Goal: Task Accomplishment & Management: Manage account settings

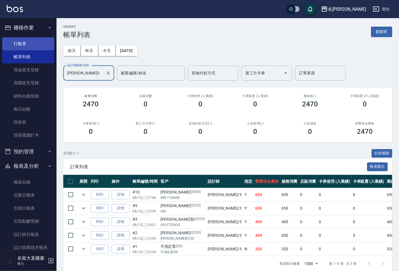
click at [30, 45] on link "打帳單" at bounding box center [28, 43] width 52 height 13
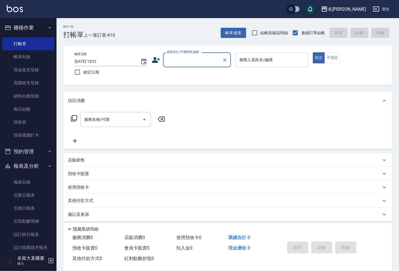
type input "ㄎ"
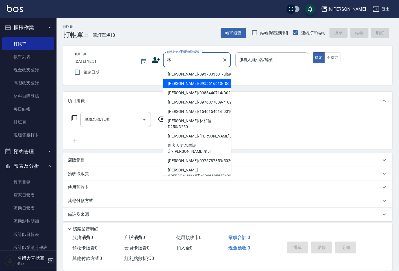
click at [206, 85] on li "[PERSON_NAME]/0955616610/r062" at bounding box center [197, 83] width 68 height 9
type input "[PERSON_NAME]/0955616610/r062"
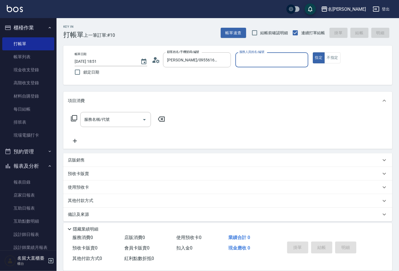
type input "[PERSON_NAME]-5"
click at [125, 125] on div "服務名稱/代號" at bounding box center [115, 119] width 71 height 15
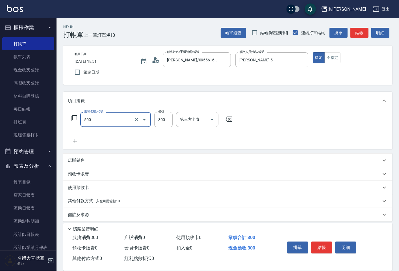
type input "洗髮(500)"
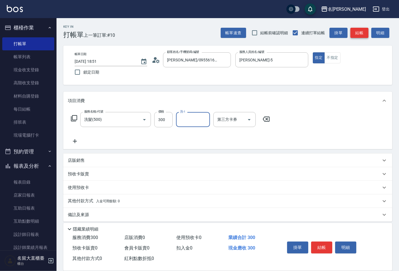
click at [354, 32] on button "結帳" at bounding box center [360, 33] width 18 height 10
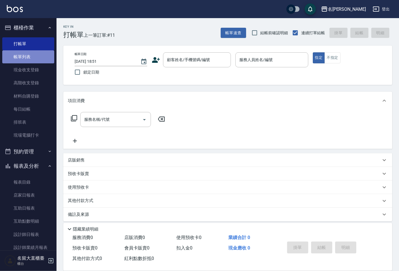
click at [32, 52] on link "帳單列表" at bounding box center [28, 56] width 52 height 13
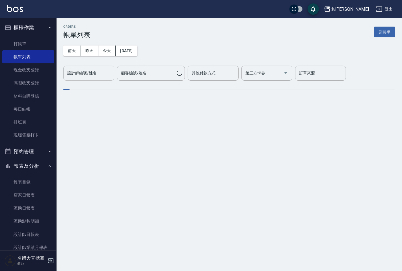
click at [84, 73] on div "設計師編號/姓名 設計師編號/姓名" at bounding box center [88, 73] width 51 height 15
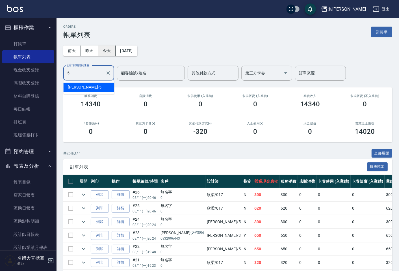
type input "5"
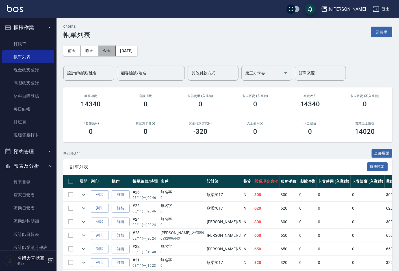
click at [109, 54] on button "今天" at bounding box center [107, 51] width 18 height 10
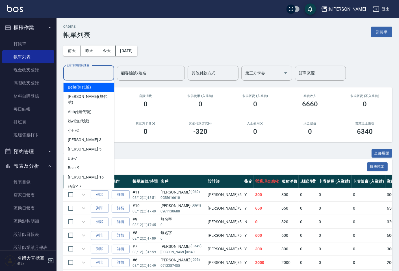
click at [100, 69] on input "設計師編號/姓名" at bounding box center [89, 73] width 46 height 10
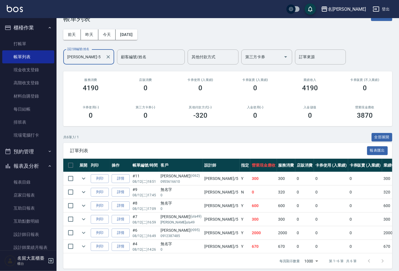
scroll to position [25, 0]
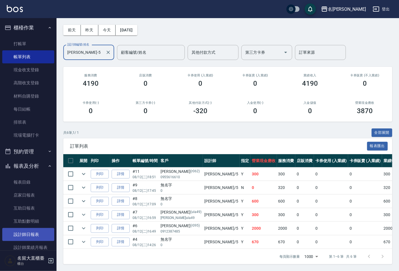
type input "[PERSON_NAME]-5"
click at [42, 234] on link "設計師日報表" at bounding box center [28, 234] width 52 height 13
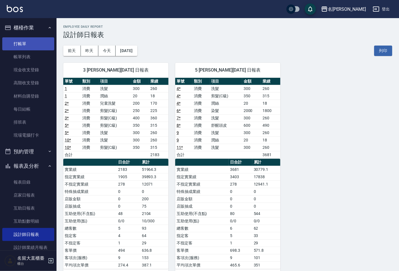
click at [29, 44] on link "打帳單" at bounding box center [28, 43] width 52 height 13
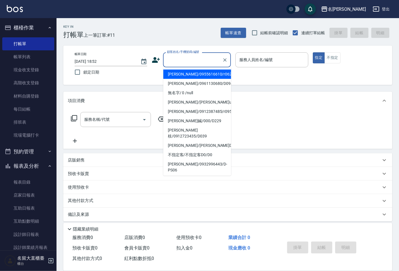
click at [174, 58] on input "顧客姓名/手機號碼/編號" at bounding box center [193, 60] width 54 height 10
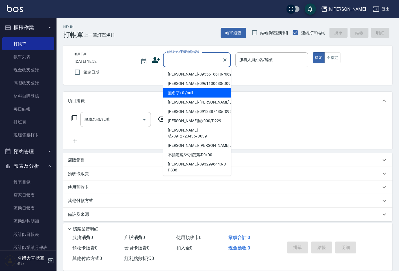
click at [177, 92] on li "無名字/ 0 /null" at bounding box center [197, 92] width 68 height 9
type input "無名字/ 0 /null"
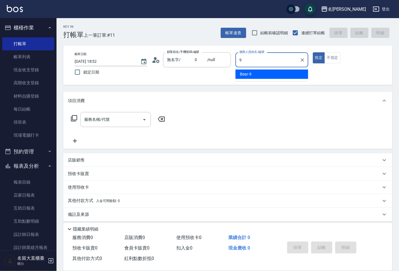
type input "Bear-9"
type button "true"
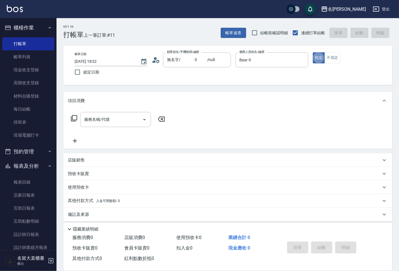
drag, startPoint x: 74, startPoint y: 113, endPoint x: 73, endPoint y: 117, distance: 4.0
click at [74, 113] on div "服務名稱/代號 服務名稱/代號" at bounding box center [118, 119] width 101 height 15
click at [71, 123] on div "服務名稱/代號 服務名稱/代號" at bounding box center [118, 119] width 101 height 15
click at [71, 118] on icon at bounding box center [74, 118] width 6 height 6
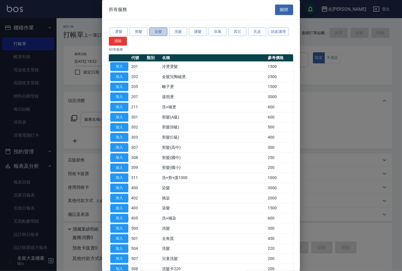
click at [162, 29] on button "染髮" at bounding box center [158, 31] width 18 height 9
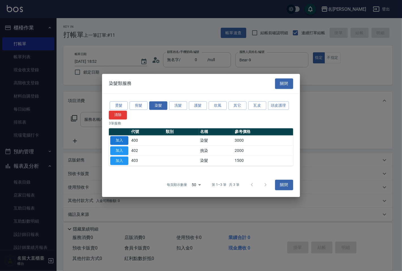
click at [118, 140] on button "加入" at bounding box center [119, 140] width 18 height 9
type input "染髮(400)"
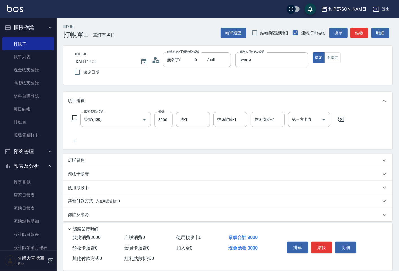
click at [160, 116] on input "3000" at bounding box center [163, 119] width 18 height 15
type input "2900"
click at [189, 117] on input "洗-1" at bounding box center [193, 120] width 29 height 10
type input "0"
type input "[PERSON_NAME]-16"
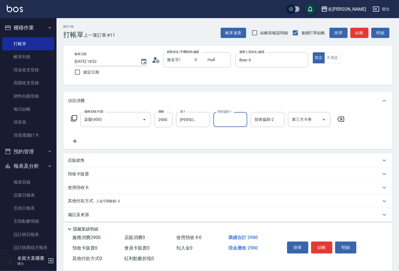
drag, startPoint x: 360, startPoint y: 38, endPoint x: 361, endPoint y: 35, distance: 3.1
click at [361, 36] on button "結帳" at bounding box center [360, 33] width 18 height 10
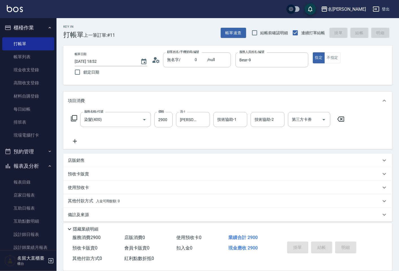
type input "[DATE] 18:56"
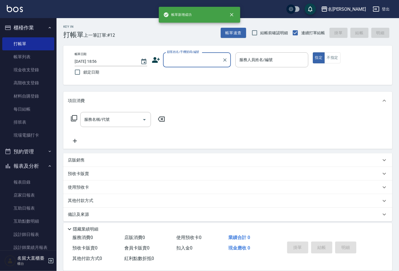
click at [184, 62] on input "顧客姓名/手機號碼/編號" at bounding box center [193, 60] width 54 height 10
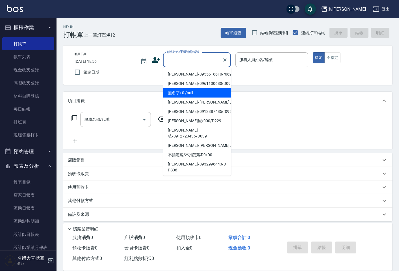
click at [183, 93] on li "無名字/ 0 /null" at bounding box center [197, 92] width 68 height 9
type input "無名字/ 0 /null"
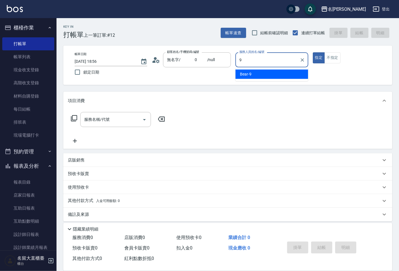
type input "Bear-9"
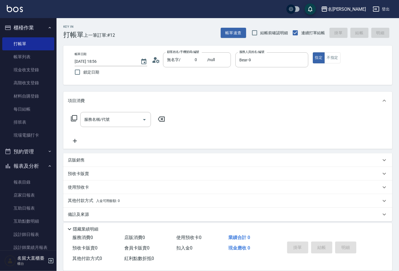
click at [75, 119] on icon at bounding box center [74, 118] width 7 height 7
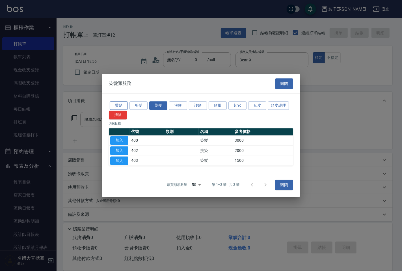
click at [111, 103] on button "燙髮" at bounding box center [119, 105] width 18 height 9
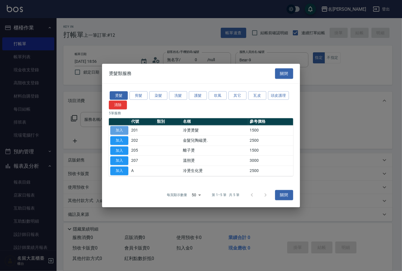
click at [121, 128] on button "加入" at bounding box center [119, 130] width 18 height 9
type input "冷燙燙髮(201)"
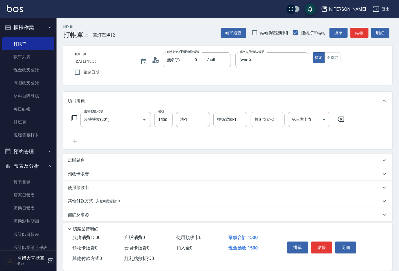
click at [167, 122] on input "1500" at bounding box center [163, 119] width 18 height 15
type input "2000"
drag, startPoint x: 360, startPoint y: 32, endPoint x: 360, endPoint y: 29, distance: 3.1
click at [360, 32] on button "結帳" at bounding box center [360, 33] width 18 height 10
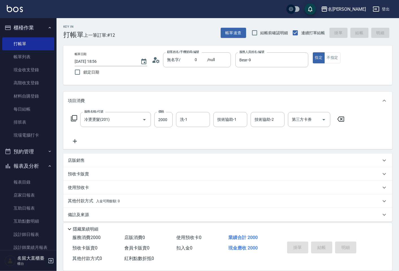
type input "[DATE] 18:57"
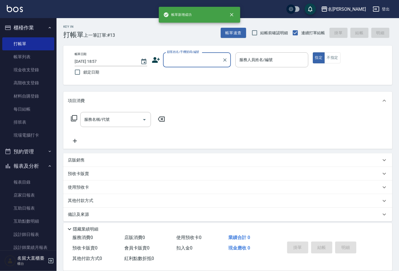
click at [169, 66] on div "顧客姓名/手機號碼/編號" at bounding box center [197, 59] width 68 height 15
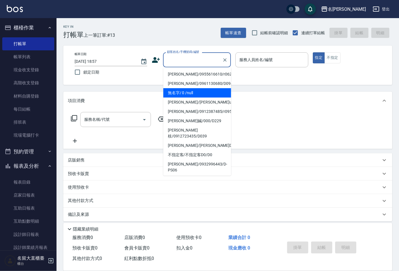
click at [184, 94] on li "無名字/ 0 /null" at bounding box center [197, 92] width 68 height 9
type input "無名字/ 0 /null"
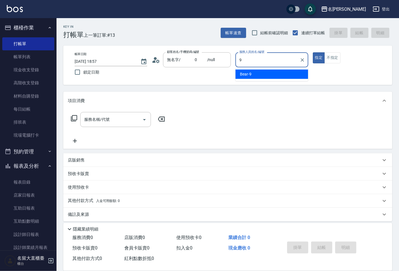
type input "Bear-9"
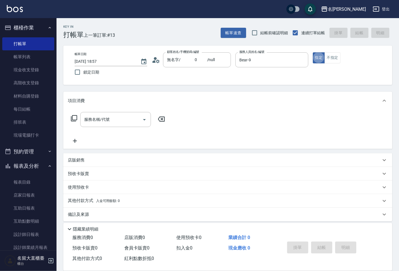
click at [77, 117] on icon at bounding box center [74, 118] width 6 height 6
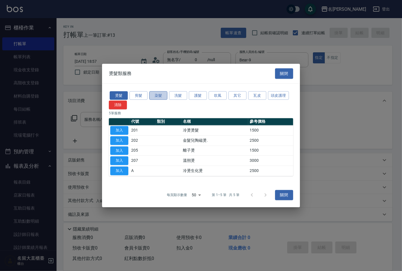
click at [159, 92] on button "染髮" at bounding box center [158, 95] width 18 height 9
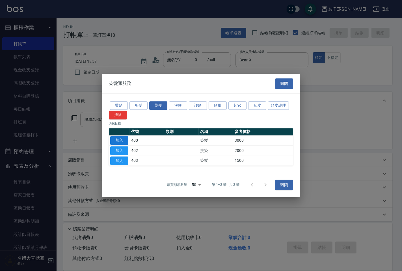
click at [120, 139] on button "加入" at bounding box center [119, 140] width 18 height 9
type input "染髮(400)"
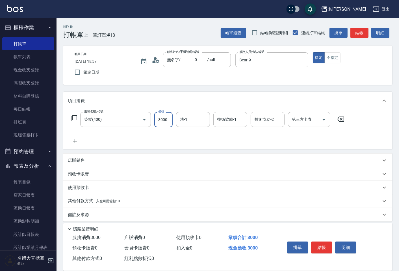
click at [165, 122] on input "3000" at bounding box center [163, 119] width 18 height 15
type input "1700"
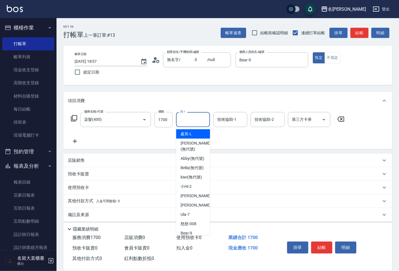
click at [185, 120] on input "洗-1" at bounding box center [193, 120] width 29 height 10
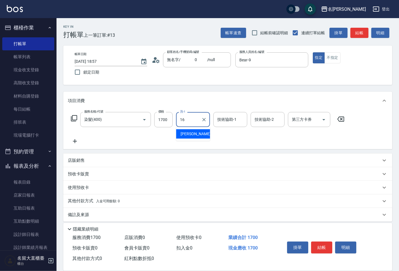
click at [190, 134] on span "[PERSON_NAME] -16" at bounding box center [199, 134] width 36 height 6
type input "[PERSON_NAME]-16"
click at [358, 37] on button "結帳" at bounding box center [360, 33] width 18 height 10
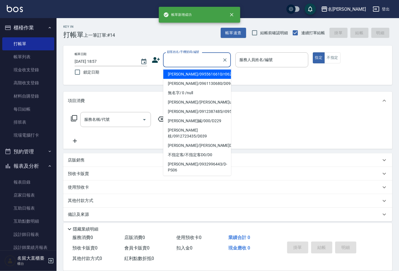
click at [185, 61] on input "顧客姓名/手機號碼/編號" at bounding box center [193, 60] width 54 height 10
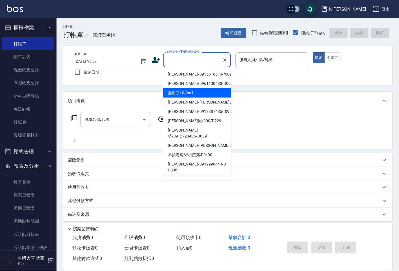
click at [180, 89] on li "無名字/ 0 /null" at bounding box center [197, 92] width 68 height 9
type input "無名字/ 0 /null"
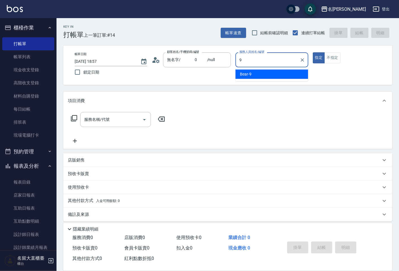
type input "Bear-9"
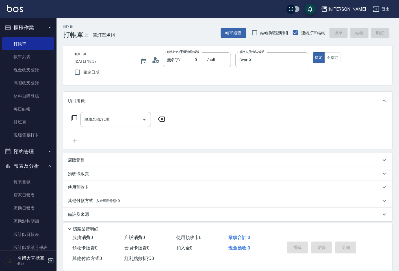
click at [71, 119] on icon at bounding box center [74, 118] width 7 height 7
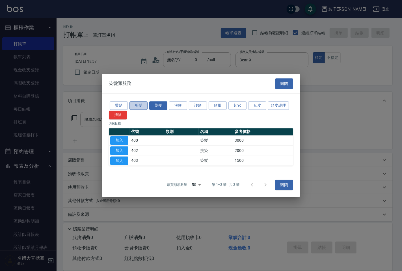
click at [138, 101] on button "剪髮" at bounding box center [139, 105] width 18 height 9
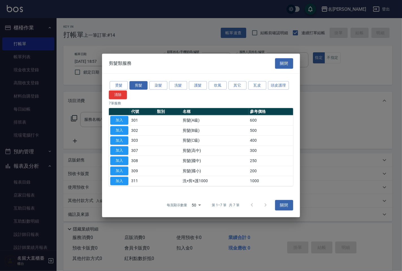
click at [124, 135] on td "加入" at bounding box center [119, 140] width 21 height 10
click at [124, 137] on button "加入" at bounding box center [119, 140] width 18 height 9
type input "剪髮(C級)(303)"
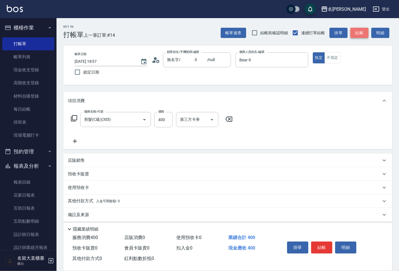
click at [363, 33] on button "結帳" at bounding box center [360, 33] width 18 height 10
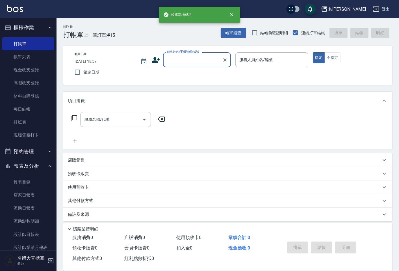
click at [182, 59] on input "顧客姓名/手機號碼/編號" at bounding box center [193, 60] width 54 height 10
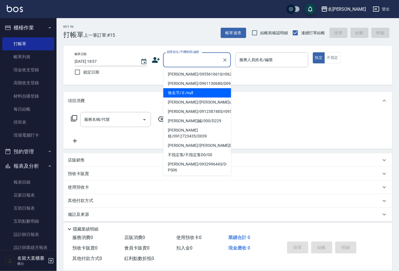
click at [180, 95] on li "無名字/ 0 /null" at bounding box center [197, 92] width 68 height 9
type input "無名字/ 0 /null"
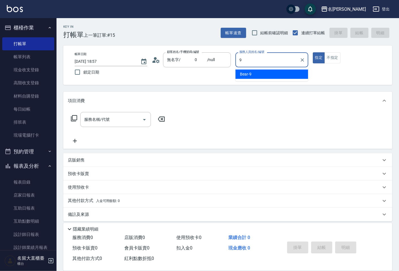
type input "Bear-9"
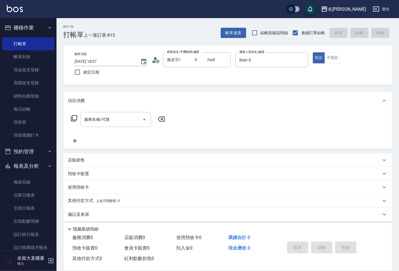
click at [74, 117] on icon at bounding box center [74, 118] width 7 height 7
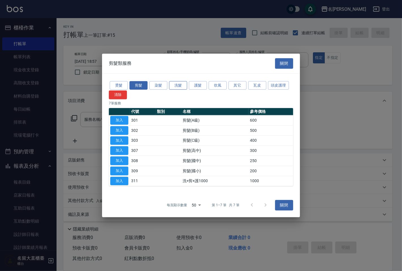
click at [181, 81] on button "洗髮" at bounding box center [178, 85] width 18 height 9
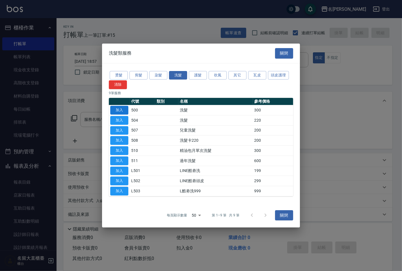
drag, startPoint x: 116, startPoint y: 113, endPoint x: 101, endPoint y: 114, distance: 15.3
click at [117, 113] on button "加入" at bounding box center [119, 110] width 18 height 9
type input "洗髮(500)"
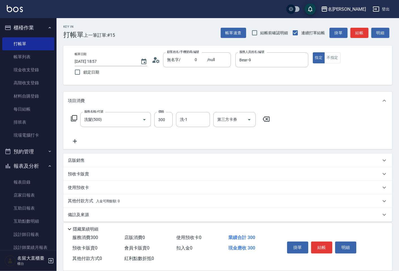
click at [71, 119] on icon at bounding box center [74, 118] width 7 height 7
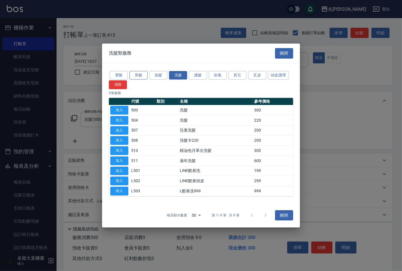
click at [139, 76] on button "剪髮" at bounding box center [139, 75] width 18 height 9
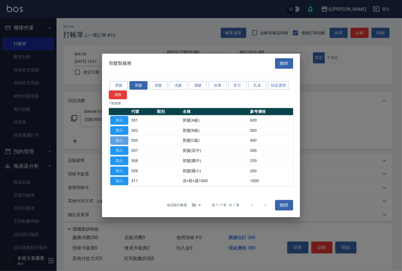
click at [123, 140] on button "加入" at bounding box center [119, 140] width 18 height 9
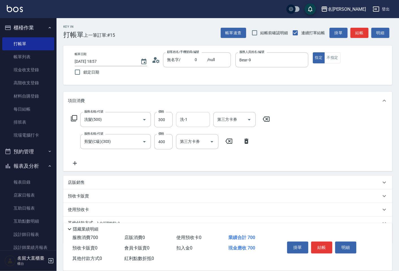
click at [188, 120] on input "洗-1" at bounding box center [193, 120] width 29 height 10
drag, startPoint x: 191, startPoint y: 132, endPoint x: 231, endPoint y: 117, distance: 42.2
click at [193, 131] on span "[PERSON_NAME] -16" at bounding box center [199, 134] width 36 height 6
type input "[PERSON_NAME]-16"
click at [359, 36] on button "結帳" at bounding box center [360, 33] width 18 height 10
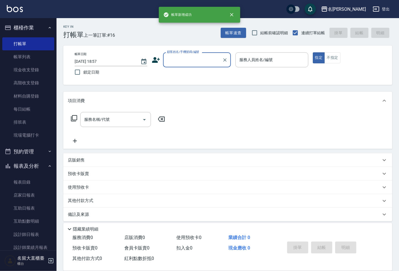
click at [171, 59] on input "顧客姓名/手機號碼/編號" at bounding box center [193, 60] width 54 height 10
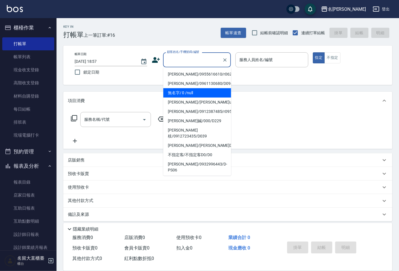
click at [180, 89] on li "無名字/ 0 /null" at bounding box center [197, 92] width 68 height 9
type input "無名字/ 0 /null"
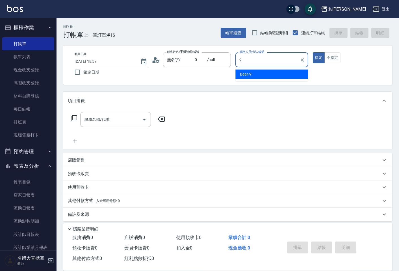
type input "Bear-9"
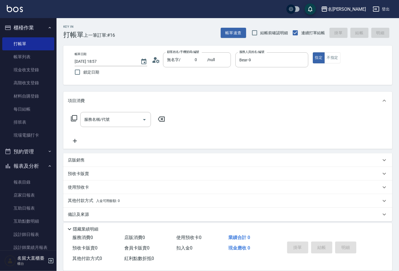
click at [74, 118] on icon at bounding box center [74, 118] width 7 height 7
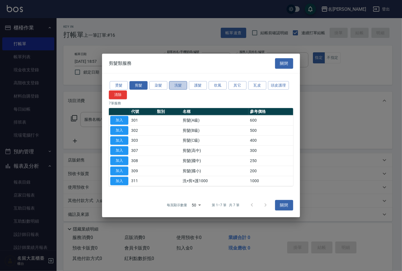
click at [173, 85] on button "洗髮" at bounding box center [178, 85] width 18 height 9
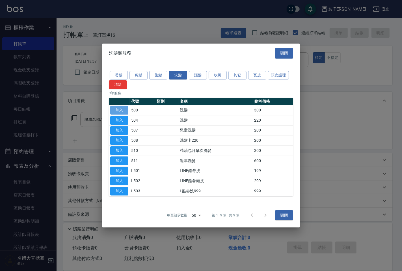
click at [110, 111] on button "加入" at bounding box center [119, 110] width 18 height 9
type input "洗髮(500)"
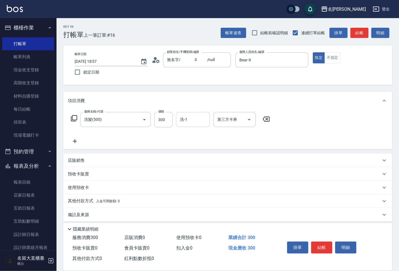
click at [176, 120] on div "服務名稱/代號 洗髮(500) 服務名稱/代號 價格 300 價格 洗-1 洗-1 第三方卡券 第三方卡券" at bounding box center [171, 119] width 206 height 15
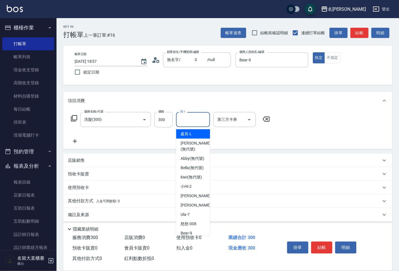
click at [185, 119] on input "洗-1" at bounding box center [193, 120] width 29 height 10
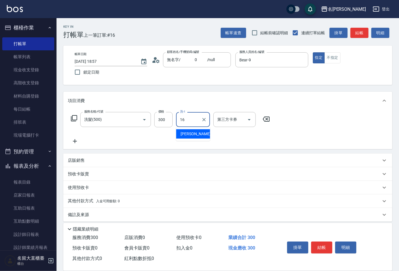
click at [197, 136] on div "[PERSON_NAME] -16" at bounding box center [193, 133] width 34 height 9
type input "[PERSON_NAME]-16"
click at [366, 30] on button "結帳" at bounding box center [360, 33] width 18 height 10
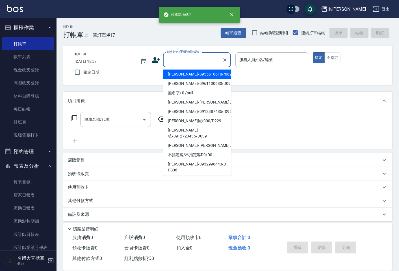
click at [178, 61] on input "顧客姓名/手機號碼/編號" at bounding box center [193, 60] width 54 height 10
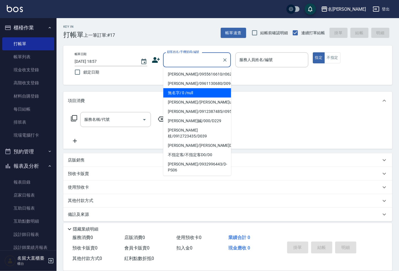
click at [180, 94] on li "無名字/ 0 /null" at bounding box center [197, 92] width 68 height 9
type input "無名字/ 0 /null"
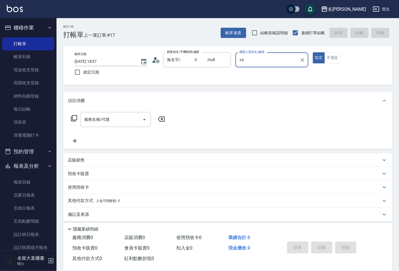
type input "+"
type input "Bear-9"
click at [75, 119] on icon at bounding box center [74, 118] width 7 height 7
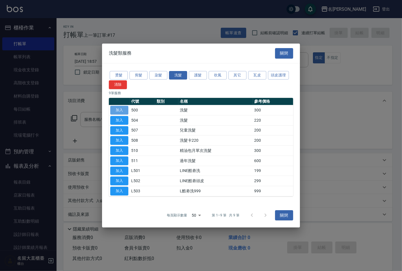
click at [122, 111] on button "加入" at bounding box center [119, 110] width 18 height 9
type input "洗髮(500)"
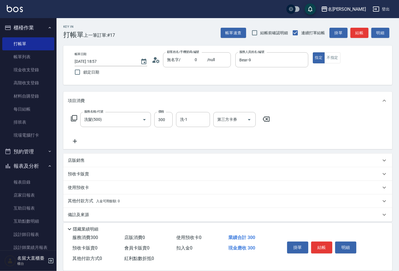
click at [71, 116] on icon at bounding box center [74, 118] width 7 height 7
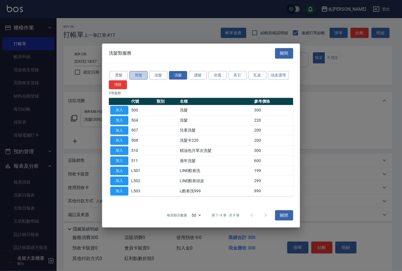
click at [140, 72] on button "剪髮" at bounding box center [139, 75] width 18 height 9
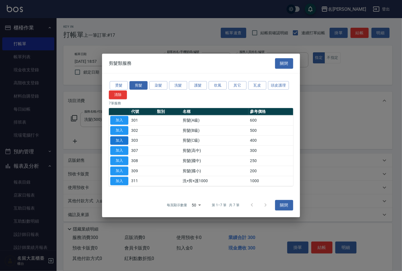
click at [119, 140] on button "加入" at bounding box center [119, 140] width 18 height 9
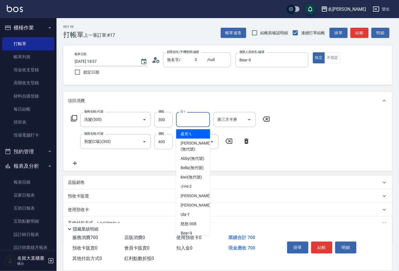
click at [193, 118] on input "洗-1" at bounding box center [193, 120] width 29 height 10
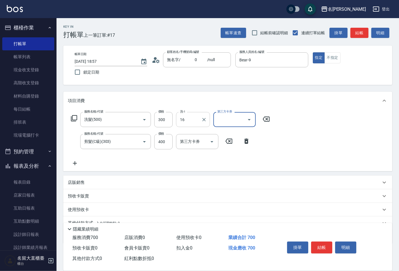
type input "[PERSON_NAME]-16"
click at [357, 35] on button "結帳" at bounding box center [360, 33] width 18 height 10
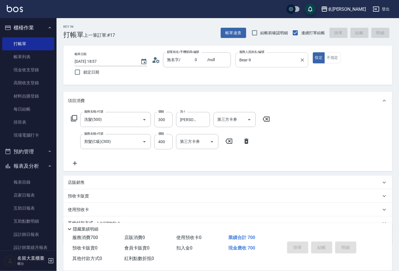
type input "[DATE] 18:58"
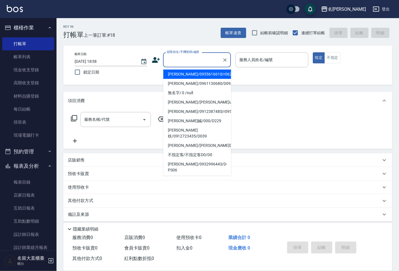
click at [192, 62] on input "顧客姓名/手機號碼/編號" at bounding box center [193, 60] width 54 height 10
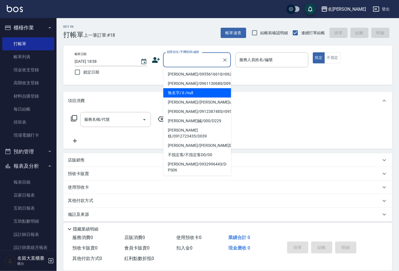
click at [184, 93] on li "無名字/ 0 /null" at bounding box center [197, 92] width 68 height 9
type input "無名字/ 0 /null"
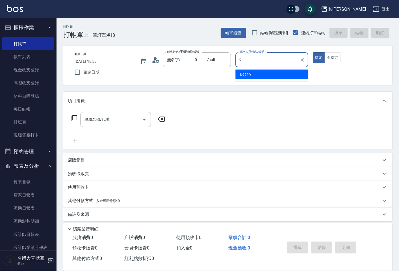
type input "Bear-9"
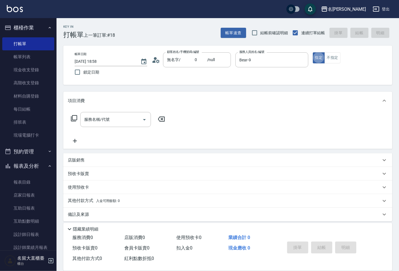
click at [71, 117] on icon at bounding box center [74, 118] width 7 height 7
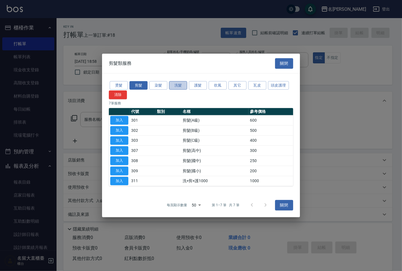
click at [178, 85] on button "洗髮" at bounding box center [178, 85] width 18 height 9
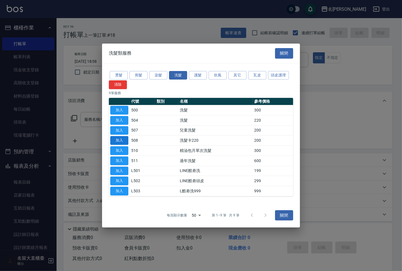
click at [121, 139] on button "加入" at bounding box center [119, 140] width 18 height 9
type input "洗髮卡220(508)"
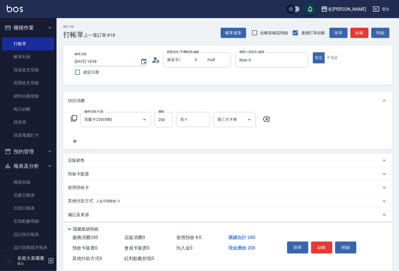
click at [74, 119] on icon at bounding box center [74, 118] width 7 height 7
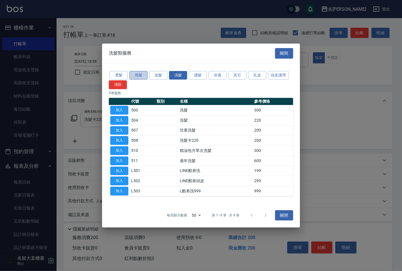
click at [137, 76] on button "剪髮" at bounding box center [139, 75] width 18 height 9
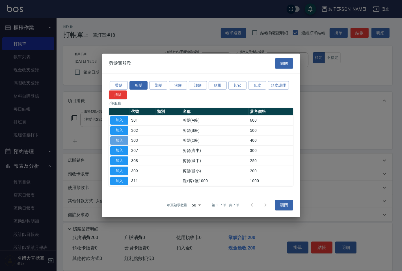
click at [116, 139] on button "加入" at bounding box center [119, 140] width 18 height 9
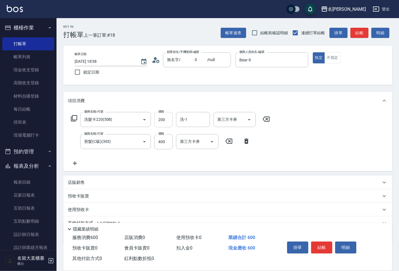
click at [167, 118] on input "200" at bounding box center [163, 119] width 18 height 15
click at [168, 118] on input "200" at bounding box center [163, 119] width 18 height 15
type input "273"
drag, startPoint x: 197, startPoint y: 121, endPoint x: 203, endPoint y: 119, distance: 6.5
click at [197, 120] on input "洗-1" at bounding box center [193, 120] width 29 height 10
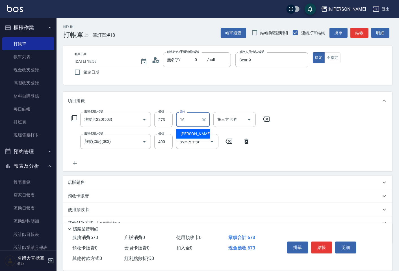
click at [189, 132] on span "[PERSON_NAME] -16" at bounding box center [199, 134] width 36 height 6
type input "[PERSON_NAME]-16"
click at [234, 118] on input "第三方卡券" at bounding box center [230, 120] width 29 height 10
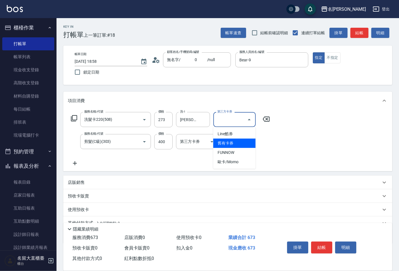
click at [224, 145] on span "舊有卡券" at bounding box center [234, 143] width 42 height 9
type input "舊有卡券"
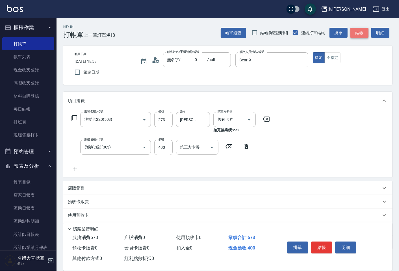
click at [354, 31] on button "結帳" at bounding box center [360, 33] width 18 height 10
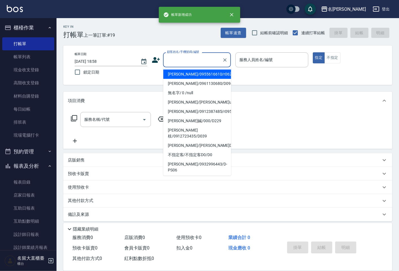
click at [191, 62] on input "顧客姓名/手機號碼/編號" at bounding box center [193, 60] width 54 height 10
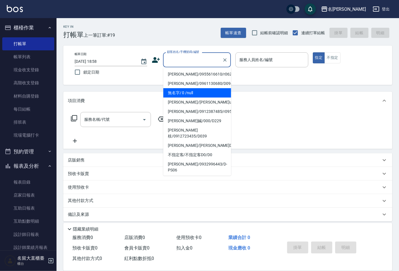
click at [179, 91] on li "無名字/ 0 /null" at bounding box center [197, 92] width 68 height 9
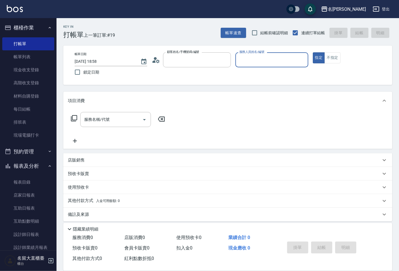
type input "無名字/ 0 /null"
type input "Bear-9"
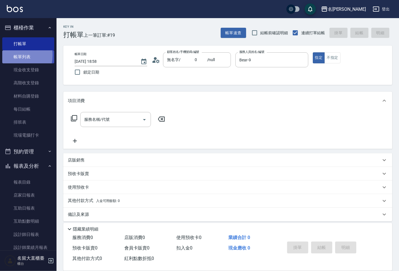
click at [10, 55] on link "帳單列表" at bounding box center [28, 56] width 52 height 13
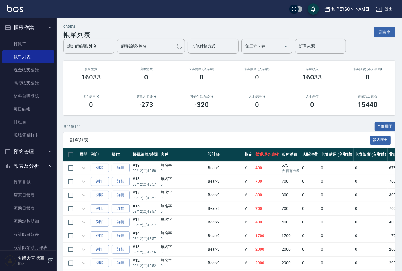
click at [90, 48] on input "設計師編號/姓名" at bounding box center [89, 46] width 46 height 10
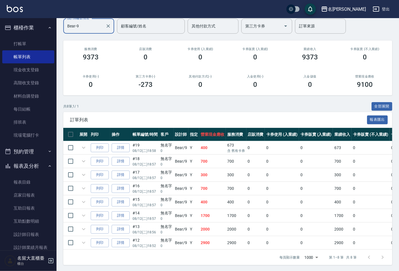
scroll to position [53, 0]
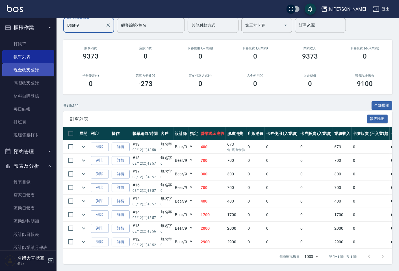
type input "Bear-9"
click at [16, 40] on link "打帳單" at bounding box center [28, 43] width 52 height 13
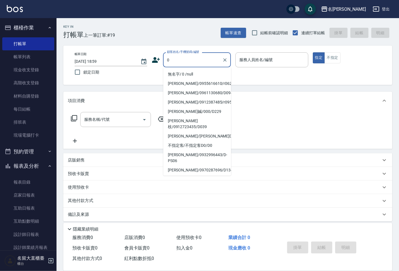
click at [183, 78] on li "無名字/ 0 /null" at bounding box center [197, 74] width 68 height 9
type input "無名字/ 0 /null"
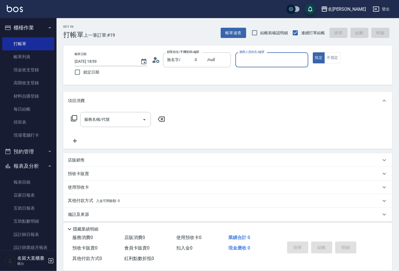
click at [185, 75] on div "帳單日期 [DATE] 18:59 鎖定日期 顧客姓名/手機號碼/編號 無名字/ 0 /null 顧客姓名/手機號碼/編號 服務人員姓名/編號 服務人員姓名/…" at bounding box center [228, 65] width 316 height 26
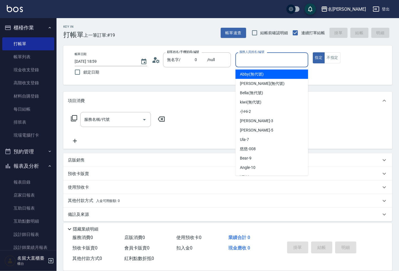
click at [250, 63] on input "服務人員姓名/編號" at bounding box center [272, 60] width 68 height 10
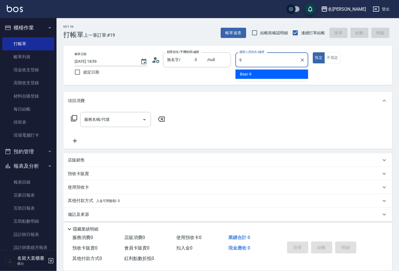
type input "Bear-9"
type button "true"
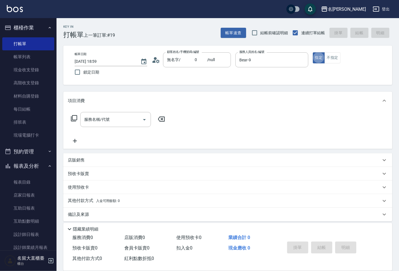
click at [73, 118] on icon at bounding box center [74, 118] width 7 height 7
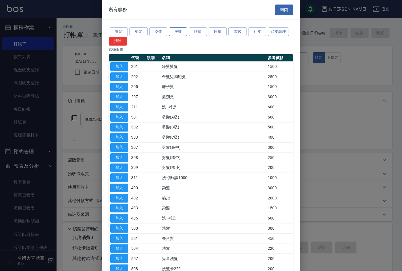
click at [173, 33] on button "洗髮" at bounding box center [178, 31] width 18 height 9
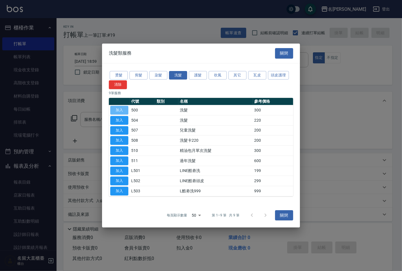
drag, startPoint x: 119, startPoint y: 112, endPoint x: 202, endPoint y: 136, distance: 86.4
click at [119, 111] on button "加入" at bounding box center [119, 110] width 18 height 9
type input "洗髮(500)"
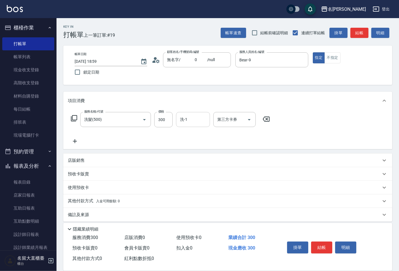
click at [190, 119] on input "洗-1" at bounding box center [193, 120] width 29 height 10
type input "[PERSON_NAME]-16"
click at [356, 32] on button "結帳" at bounding box center [360, 33] width 18 height 10
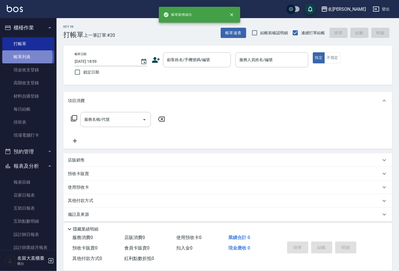
click at [27, 57] on link "帳單列表" at bounding box center [28, 56] width 52 height 13
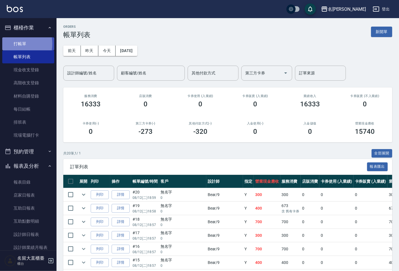
click at [13, 44] on link "打帳單" at bounding box center [28, 43] width 52 height 13
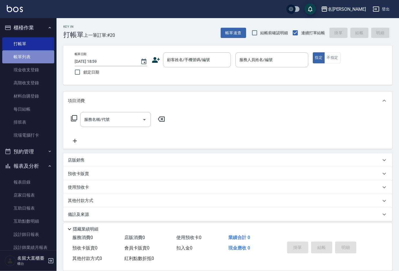
click at [32, 61] on link "帳單列表" at bounding box center [28, 56] width 52 height 13
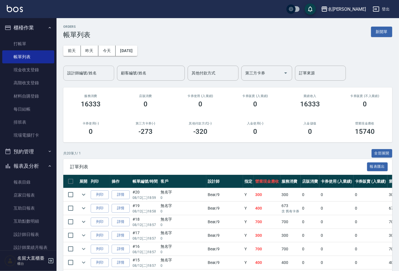
click at [79, 71] on input "設計師編號/姓名" at bounding box center [89, 73] width 46 height 10
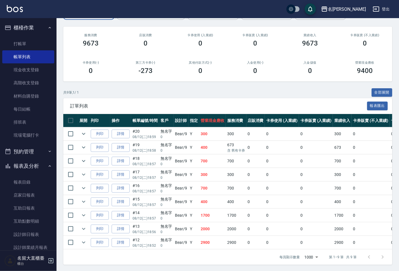
scroll to position [66, 0]
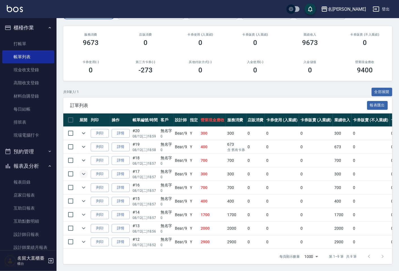
type input "Bear-9"
click at [82, 171] on icon "expand row" at bounding box center [83, 174] width 7 height 7
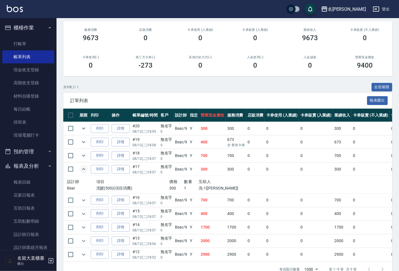
click at [84, 169] on icon "expand row" at bounding box center [83, 169] width 7 height 7
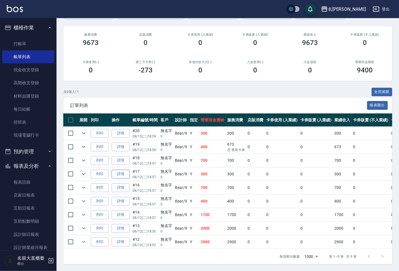
click at [120, 170] on link "詳情" at bounding box center [121, 174] width 18 height 9
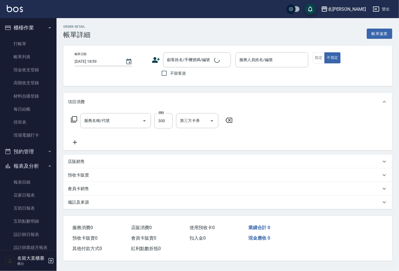
type input "[DATE] 18:57"
type input "Bear-9"
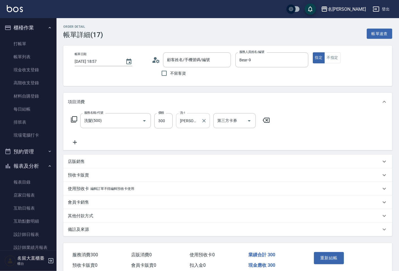
type input "洗髮(500)"
type input "無名字/ 0 /null"
click at [75, 116] on icon at bounding box center [74, 119] width 7 height 7
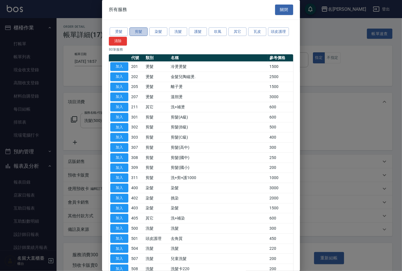
click at [137, 34] on button "剪髮" at bounding box center [139, 31] width 18 height 9
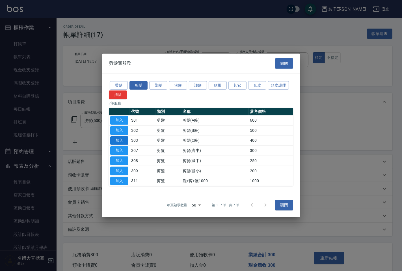
click at [120, 137] on button "加入" at bounding box center [119, 140] width 18 height 9
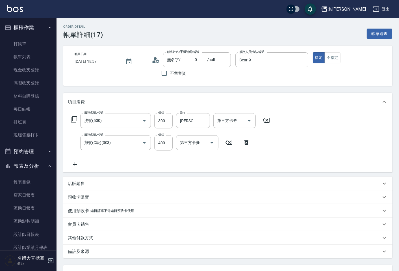
click at [268, 117] on icon at bounding box center [266, 120] width 14 height 7
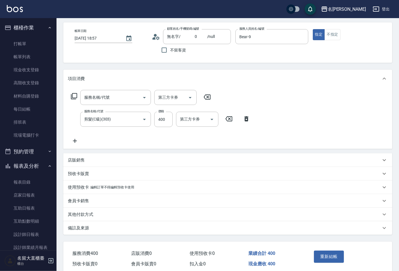
scroll to position [47, 0]
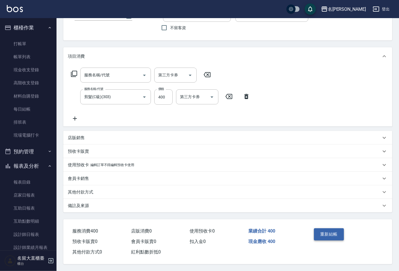
click at [329, 231] on button "重新結帳" at bounding box center [329, 234] width 30 height 12
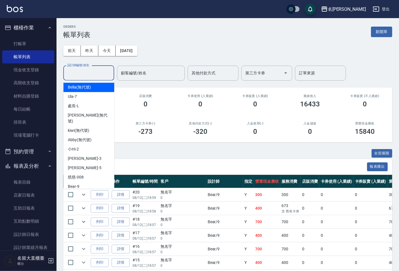
click at [83, 73] on input "設計師編號/姓名" at bounding box center [89, 73] width 46 height 10
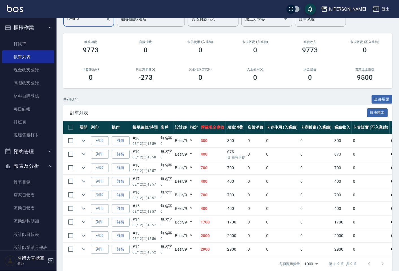
scroll to position [63, 0]
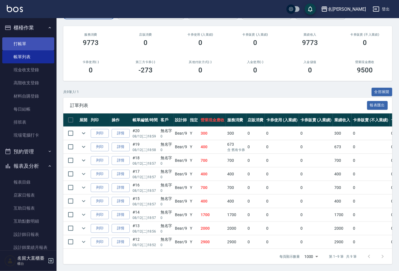
type input "Bear-9"
click at [24, 43] on link "打帳單" at bounding box center [28, 43] width 52 height 13
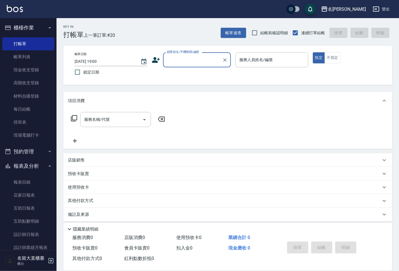
click at [193, 58] on input "顧客姓名/手機號碼/編號" at bounding box center [193, 60] width 54 height 10
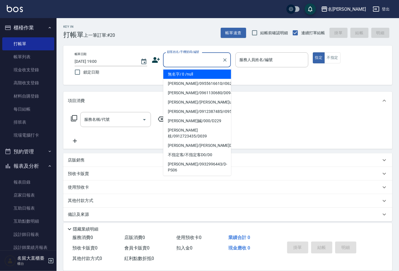
click at [189, 73] on li "無名字/ 0 /null" at bounding box center [197, 74] width 68 height 9
type input "無名字/ 0 /null"
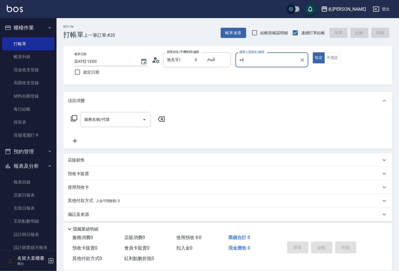
type input "+"
type input "Bear-9"
type button "true"
click at [75, 119] on icon at bounding box center [74, 118] width 7 height 7
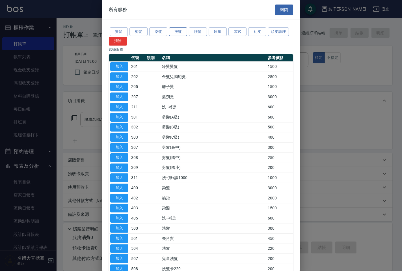
click at [182, 31] on button "洗髮" at bounding box center [178, 31] width 18 height 9
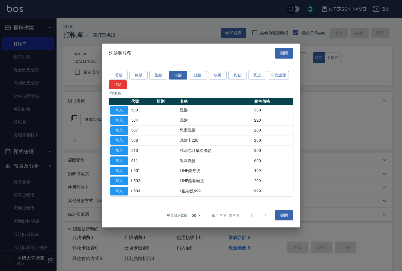
drag, startPoint x: 112, startPoint y: 111, endPoint x: 102, endPoint y: 116, distance: 10.9
click at [112, 111] on button "加入" at bounding box center [119, 110] width 18 height 9
type input "洗髮(500)"
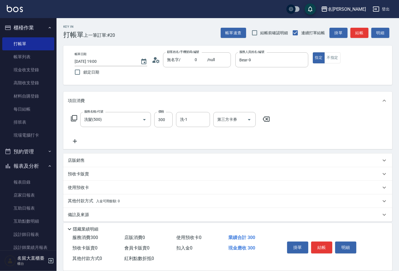
click at [76, 116] on icon at bounding box center [74, 118] width 7 height 7
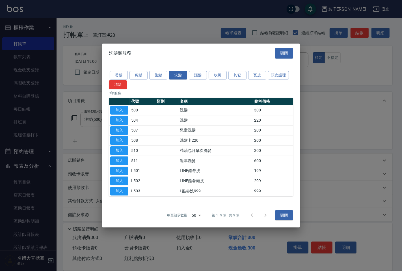
click at [136, 70] on div "燙髮 剪髮 染髮 洗髮 護髮 吹風 其它 瓦皮 頭皮護理 清除" at bounding box center [201, 79] width 184 height 19
click at [137, 76] on button "剪髮" at bounding box center [139, 75] width 18 height 9
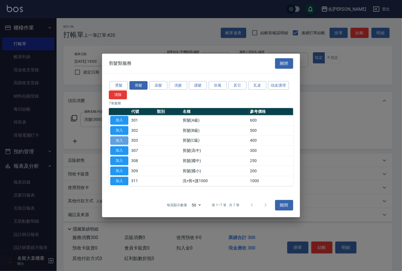
click at [117, 142] on button "加入" at bounding box center [119, 140] width 18 height 9
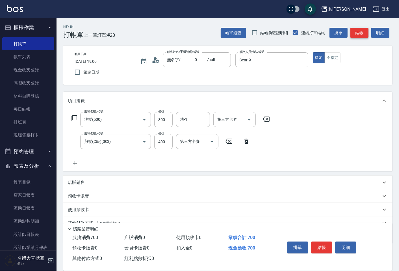
click at [360, 32] on button "結帳" at bounding box center [360, 33] width 18 height 10
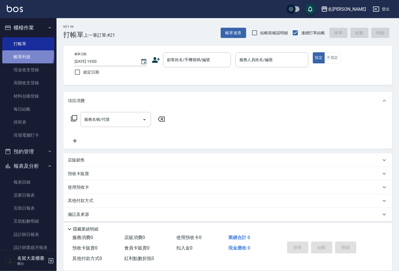
click at [27, 54] on link "帳單列表" at bounding box center [28, 56] width 52 height 13
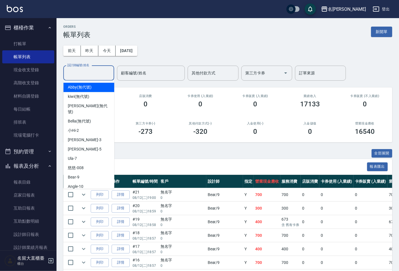
drag, startPoint x: 84, startPoint y: 74, endPoint x: 41, endPoint y: 36, distance: 57.3
click at [84, 74] on input "設計師編號/姓名" at bounding box center [89, 73] width 46 height 10
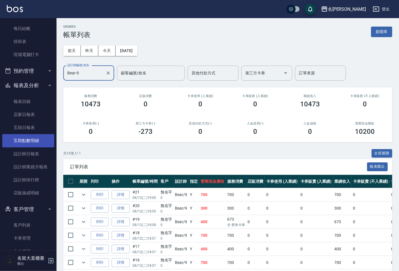
scroll to position [94, 0]
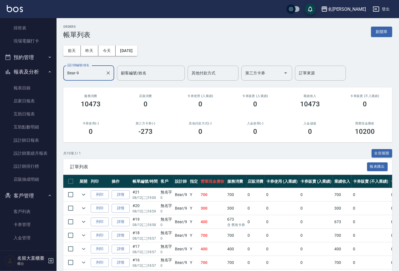
type input "Bear-9"
drag, startPoint x: 224, startPoint y: 134, endPoint x: 75, endPoint y: 77, distance: 159.9
click at [218, 129] on div "其他付款方式(-) 0" at bounding box center [200, 128] width 55 height 27
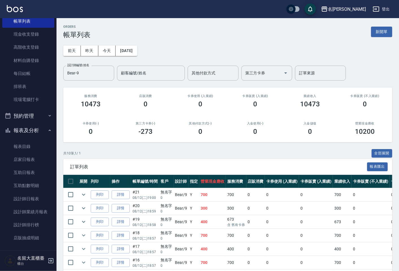
scroll to position [0, 0]
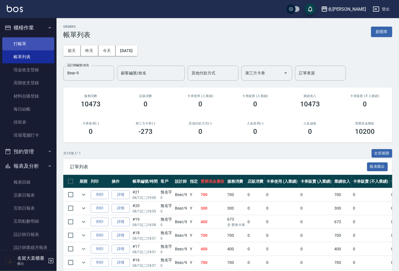
click at [28, 44] on link "打帳單" at bounding box center [28, 43] width 52 height 13
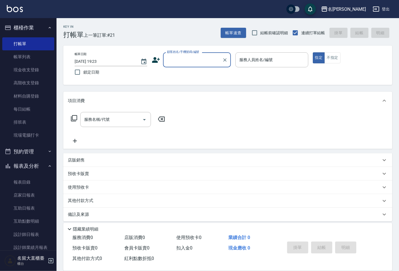
click at [218, 66] on div "顧客姓名/手機號碼/編號" at bounding box center [197, 59] width 68 height 15
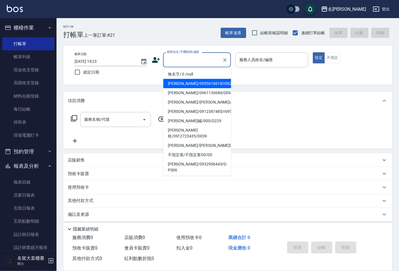
click at [208, 78] on ul "無名字/ 0 /null [PERSON_NAME]/0955616610/r062 [PERSON_NAME]/0961130680/D094 [PERSO…" at bounding box center [197, 121] width 68 height 108
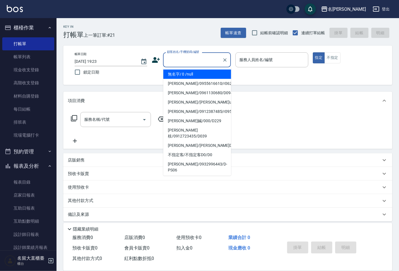
click at [207, 72] on li "無名字/ 0 /null" at bounding box center [197, 74] width 68 height 9
type input "無名字/ 0 /null"
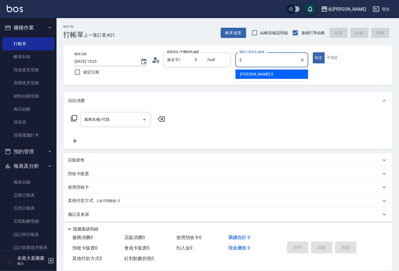
type input "[PERSON_NAME]-5"
type button "true"
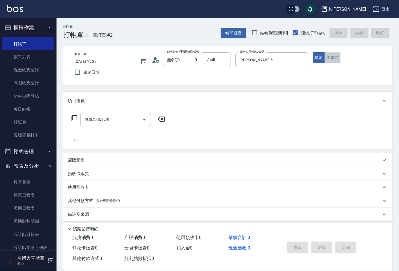
click at [336, 63] on button "不指定" at bounding box center [333, 57] width 16 height 11
drag, startPoint x: 126, startPoint y: 115, endPoint x: 122, endPoint y: 114, distance: 4.0
click at [126, 115] on input "服務名稱/代號" at bounding box center [111, 120] width 57 height 10
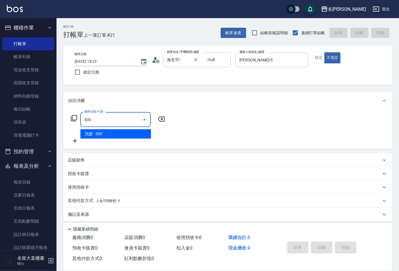
type input "洗髮(500)"
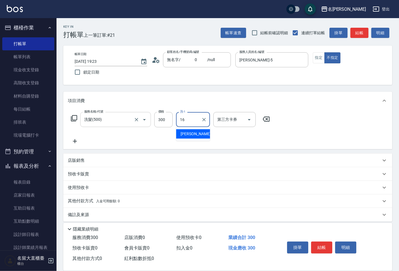
type input "[PERSON_NAME]-16"
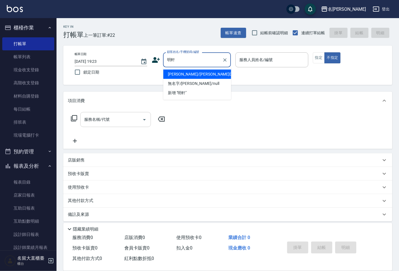
type input "[PERSON_NAME]/[PERSON_NAME]D252/D252"
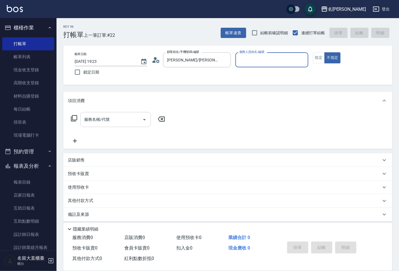
type input "[PERSON_NAME]3"
click at [325, 52] on button "不指定" at bounding box center [333, 57] width 16 height 11
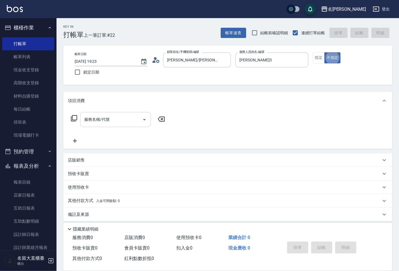
type button "false"
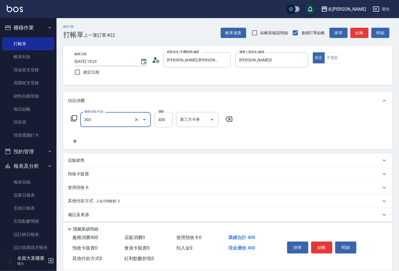
type input "剪髮(C級)(303)"
type input "350"
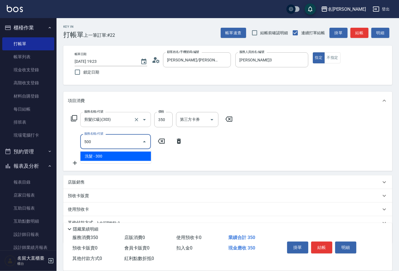
type input "洗髮(500)"
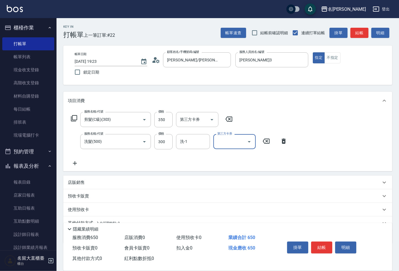
click at [362, 31] on button "結帳" at bounding box center [360, 33] width 18 height 10
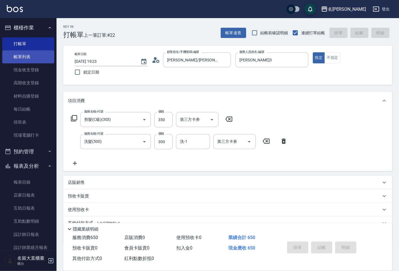
type input "[DATE] 19:28"
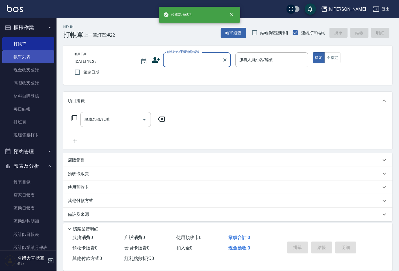
click at [22, 59] on link "帳單列表" at bounding box center [28, 56] width 52 height 13
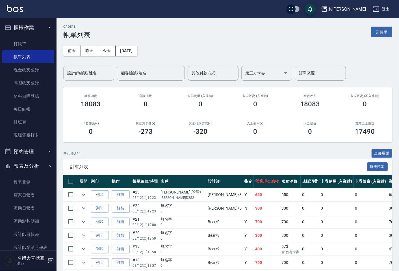
click at [108, 74] on input "設計師編號/姓名" at bounding box center [89, 73] width 46 height 10
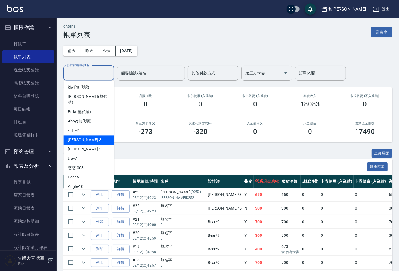
click at [77, 135] on div "[PERSON_NAME]3" at bounding box center [88, 139] width 51 height 9
type input "[PERSON_NAME]3"
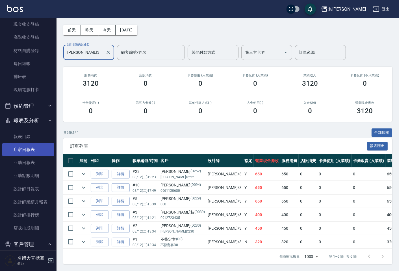
scroll to position [94, 0]
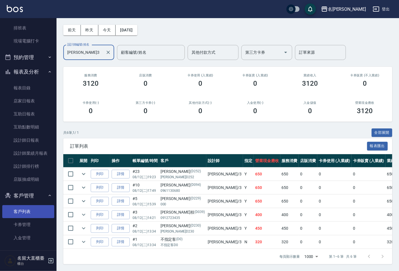
click at [40, 210] on link "客戶列表" at bounding box center [28, 211] width 52 height 13
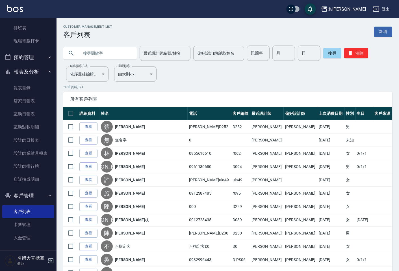
click at [86, 55] on input "text" at bounding box center [105, 53] width 53 height 15
type input "j"
type input "威儒"
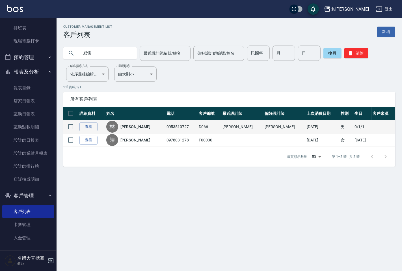
click at [131, 125] on link "[PERSON_NAME]" at bounding box center [135, 127] width 30 height 6
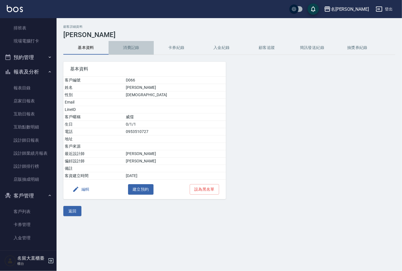
click at [134, 47] on button "消費記錄" at bounding box center [131, 48] width 45 height 14
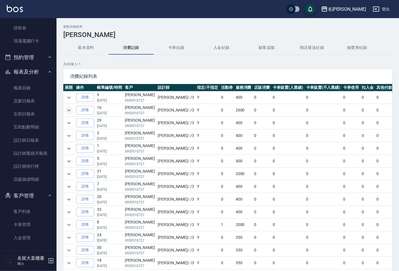
click at [67, 111] on icon "expand row" at bounding box center [69, 110] width 7 height 7
